Goal: Task Accomplishment & Management: Manage account settings

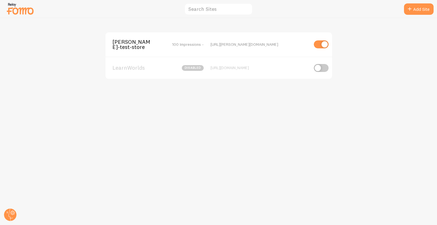
click at [129, 40] on span "[PERSON_NAME]-test-store" at bounding box center [135, 44] width 46 height 11
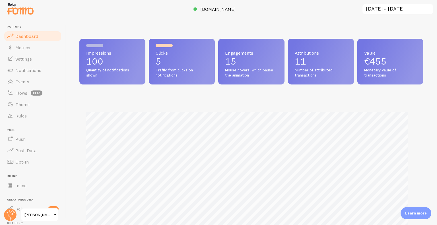
scroll to position [284421, 284230]
click at [23, 93] on span "Flows" at bounding box center [21, 93] width 12 height 6
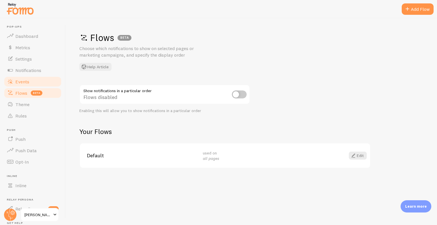
click at [45, 81] on link "Events" at bounding box center [32, 81] width 59 height 11
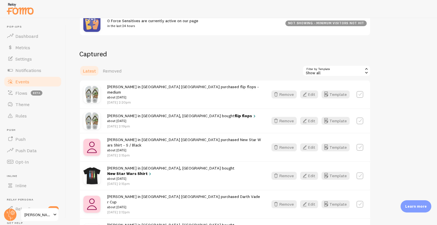
scroll to position [142, 0]
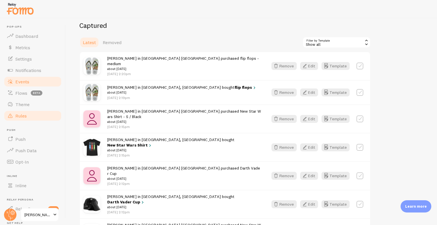
click at [28, 117] on link "Rules" at bounding box center [32, 115] width 59 height 11
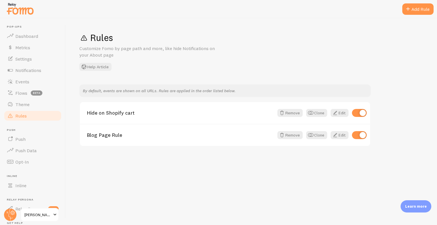
click at [414, 208] on p "Learn more" at bounding box center [416, 206] width 22 height 5
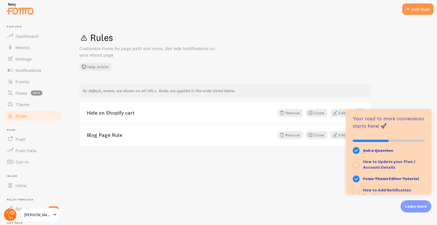
click at [9, 211] on circle at bounding box center [10, 215] width 13 height 13
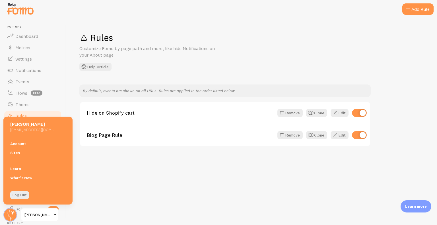
click at [41, 147] on link "Account" at bounding box center [37, 143] width 69 height 9
